Goal: Communication & Community: Share content

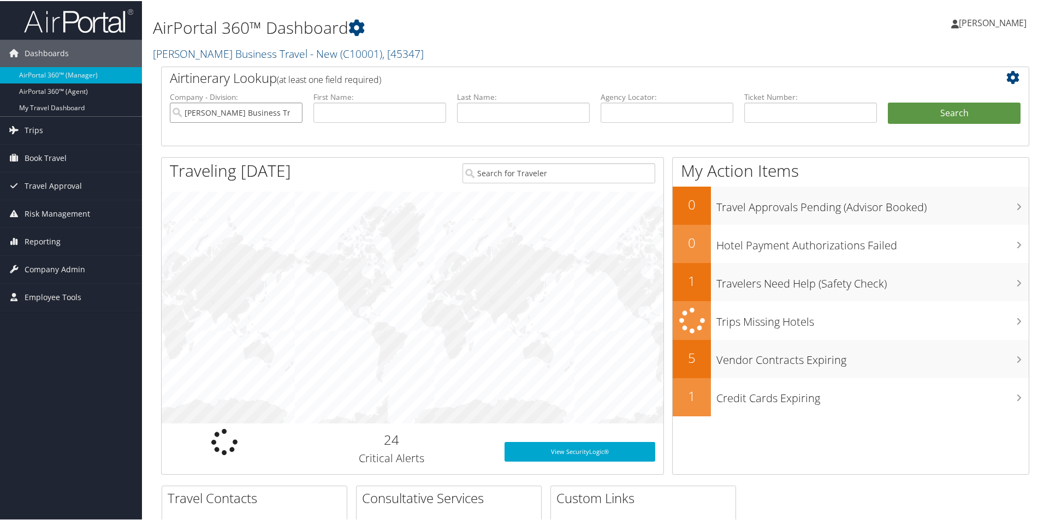
click at [278, 110] on input "Christopherson Business Travel - New" at bounding box center [236, 112] width 133 height 20
click at [606, 109] on input "text" at bounding box center [667, 112] width 133 height 20
paste input "D0XLN1"
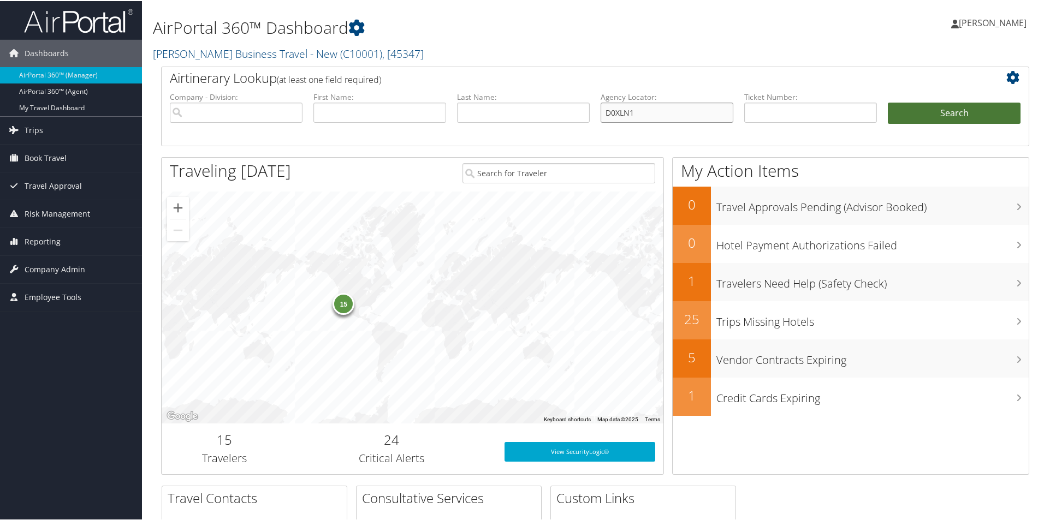
type input "D0XLN1"
click at [918, 109] on button "Search" at bounding box center [954, 113] width 133 height 22
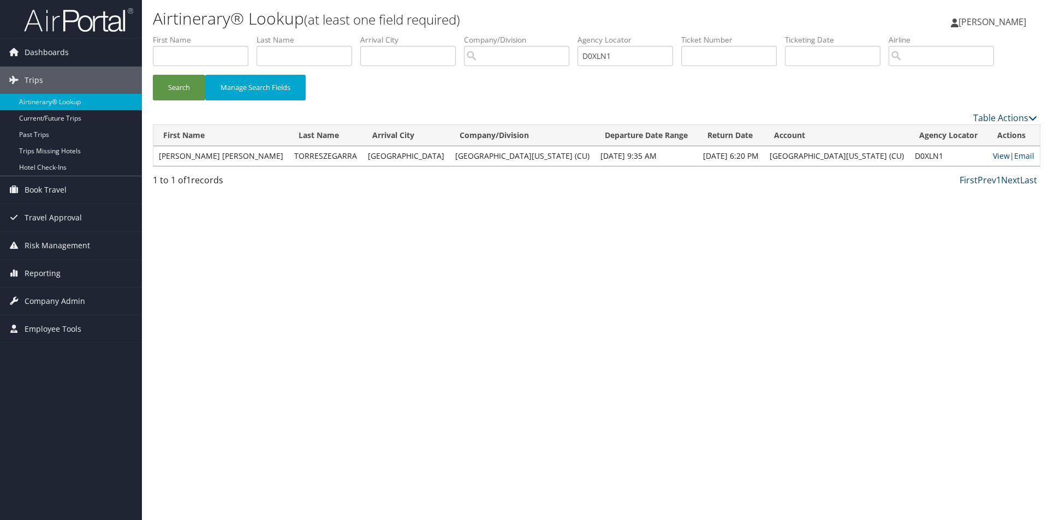
click at [993, 154] on link "View" at bounding box center [1001, 156] width 17 height 10
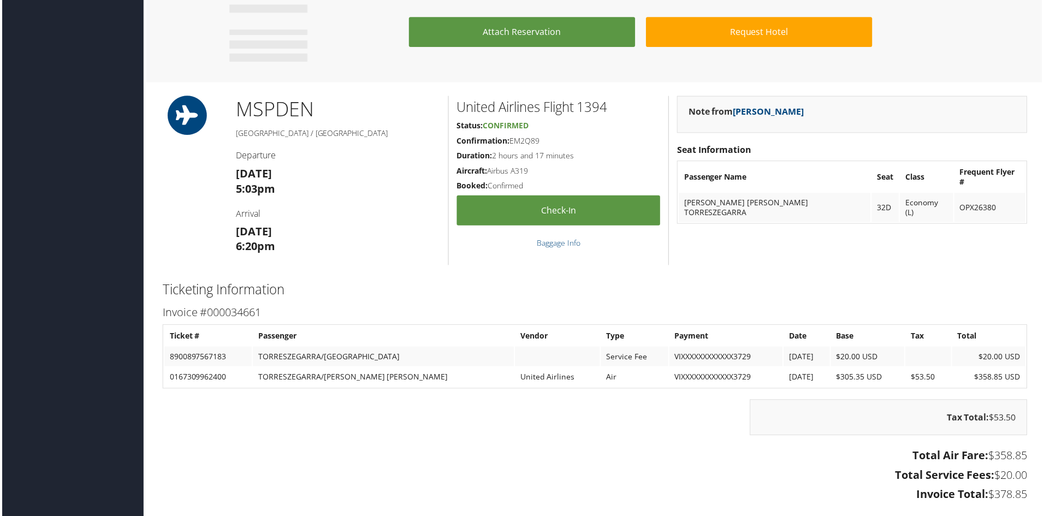
scroll to position [710, 0]
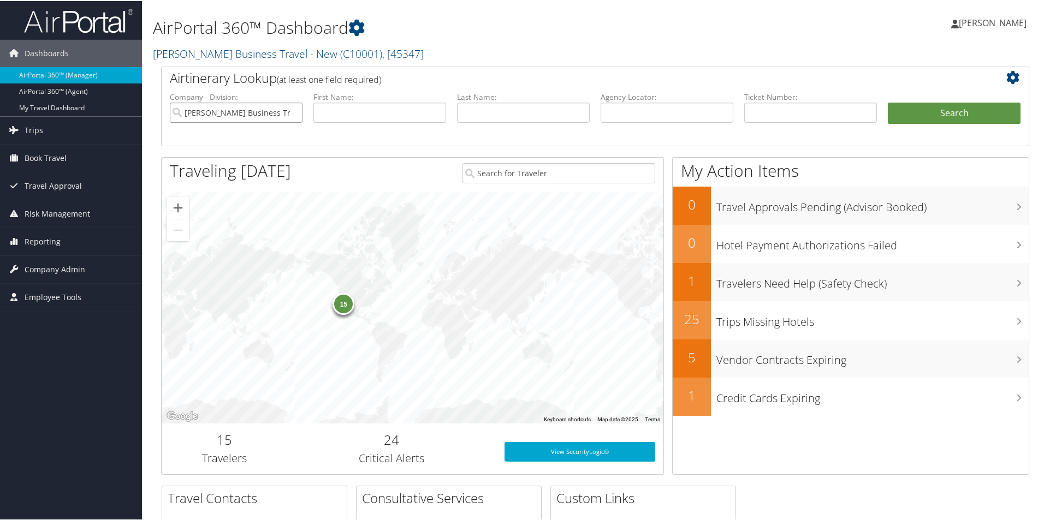
click at [278, 109] on input "Christopherson Business Travel - New" at bounding box center [236, 112] width 133 height 20
click at [616, 114] on input "text" at bounding box center [667, 112] width 133 height 20
paste input "D0XLN1"
type input "D0XLN1"
click at [901, 108] on button "Search" at bounding box center [954, 113] width 133 height 22
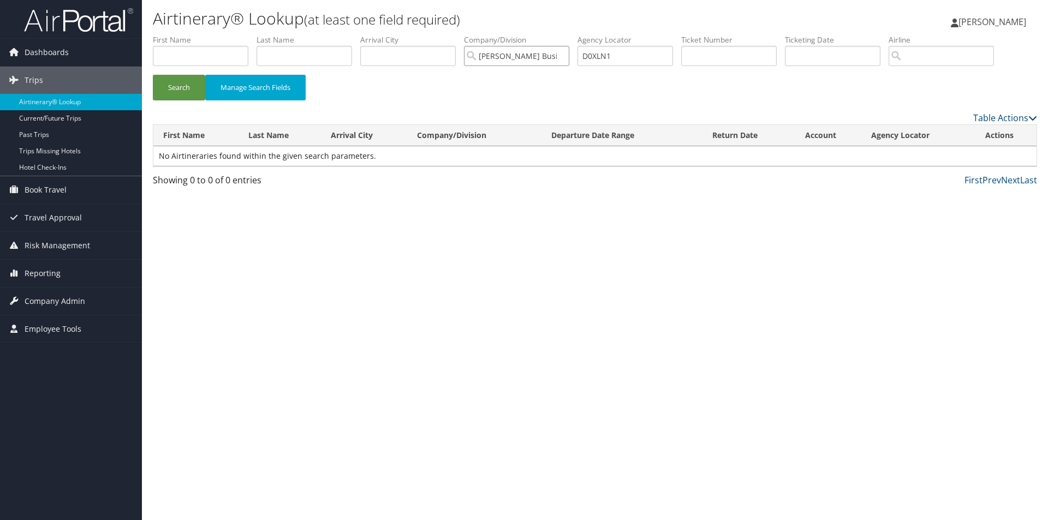
drag, startPoint x: 531, startPoint y: 55, endPoint x: 502, endPoint y: 57, distance: 28.4
click at [531, 55] on input "[PERSON_NAME] Business Travel - New" at bounding box center [516, 56] width 105 height 20
click at [174, 87] on button "Search" at bounding box center [179, 88] width 52 height 26
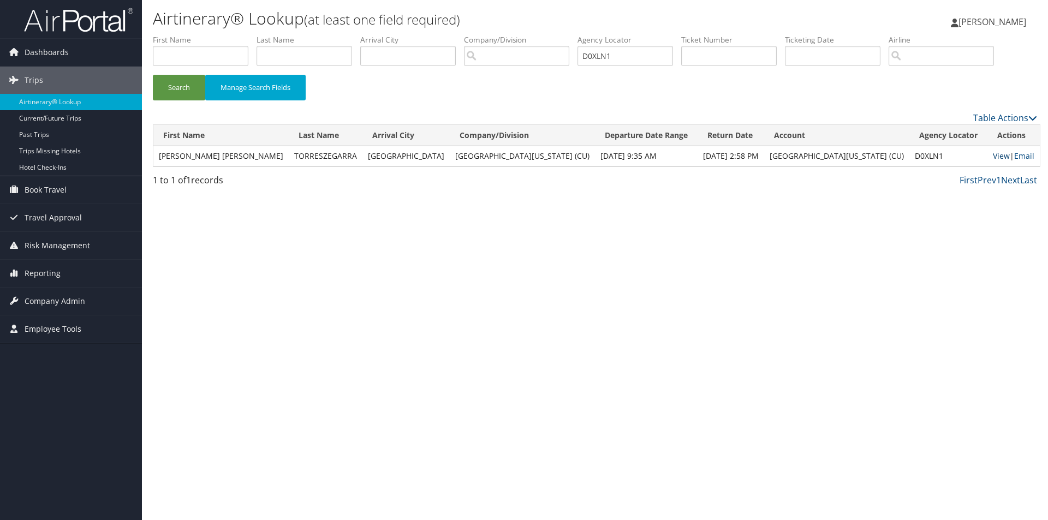
click at [993, 153] on link "View" at bounding box center [1001, 156] width 17 height 10
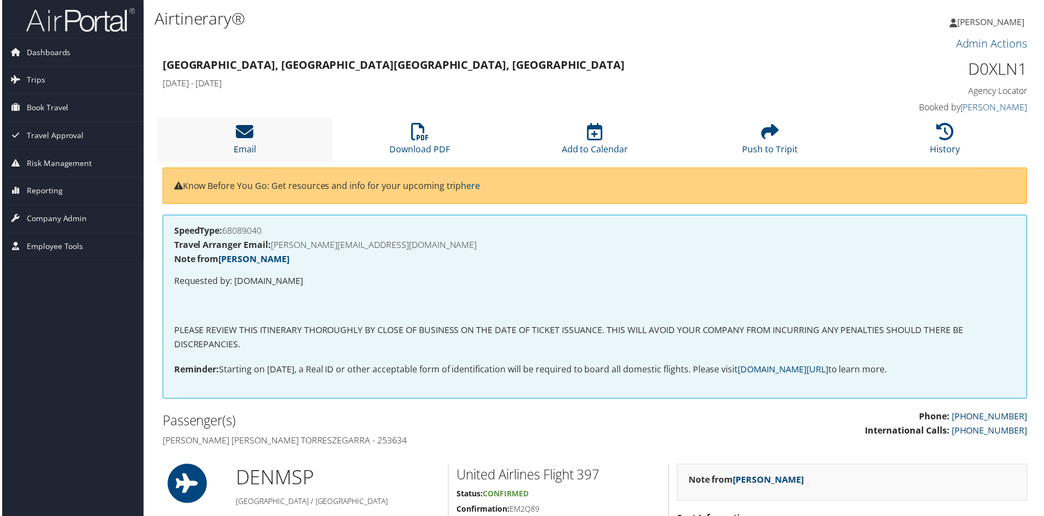
click at [247, 133] on icon at bounding box center [243, 131] width 17 height 17
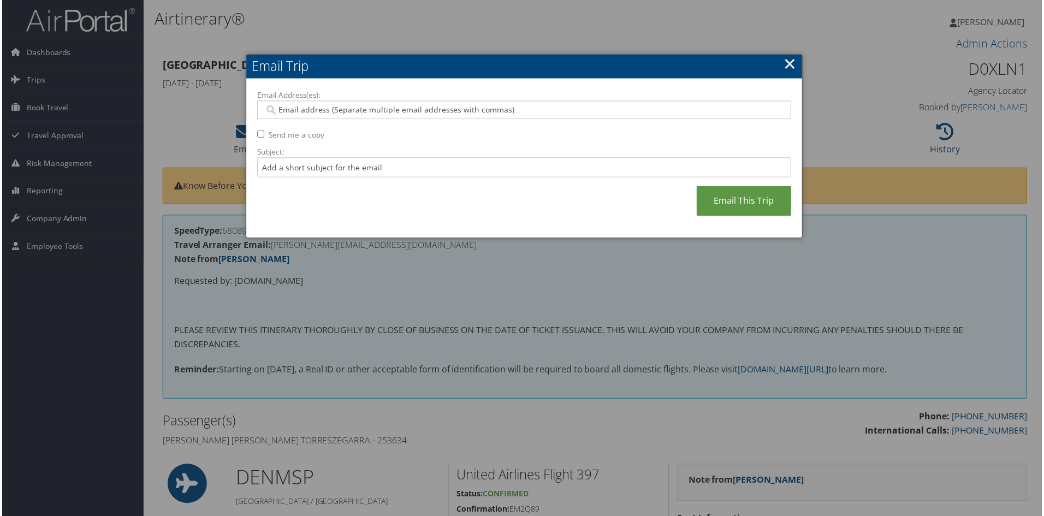
click at [295, 110] on input "Email Address(es):" at bounding box center [524, 110] width 522 height 11
click at [272, 171] on input "Subject:" at bounding box center [524, 168] width 536 height 20
type input "e"
type input "return flight changed to 1:41 p.m. flight /ua 2030"
click at [280, 114] on input "Email Address(es):" at bounding box center [524, 110] width 522 height 11
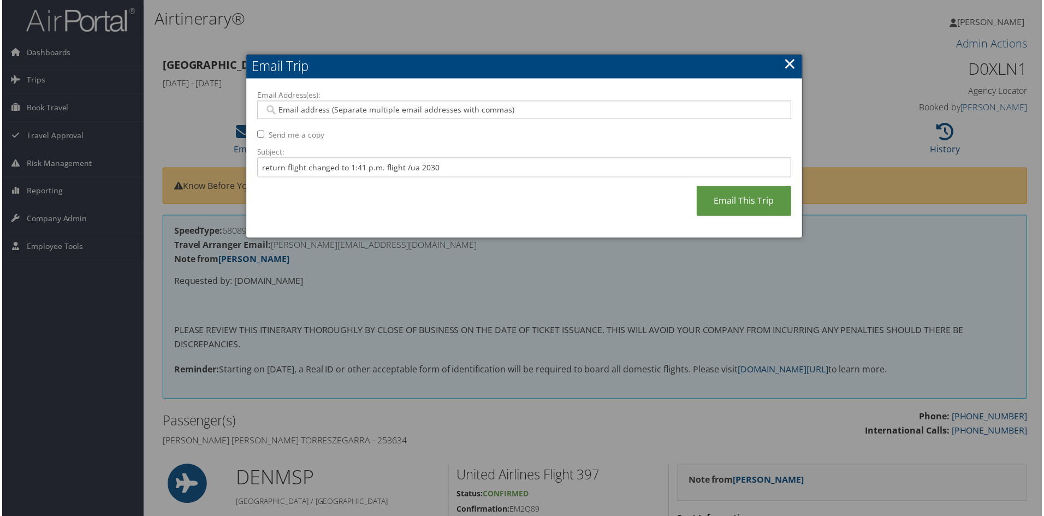
click at [274, 108] on input "Email Address(es):" at bounding box center [524, 110] width 522 height 11
paste input "CARLA.TORRES-ZEGARRA@CUANSCHUTZ.EDU"
type input "CARLA.TORRES-ZEGARRA@CUANSCHUTZ.EDU"
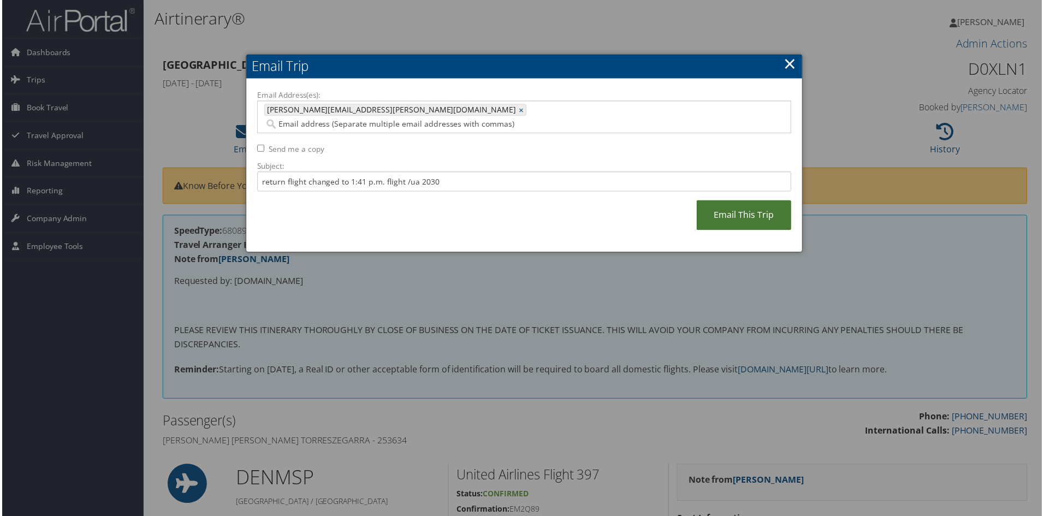
click at [732, 201] on link "Email This Trip" at bounding box center [744, 216] width 95 height 30
